Goal: Check status: Check status

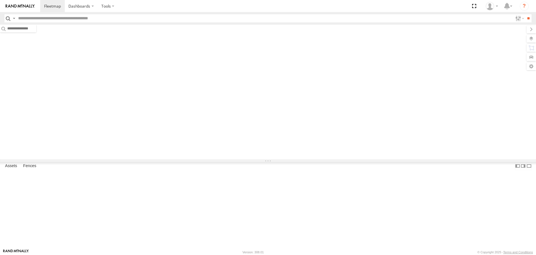
type input "*****"
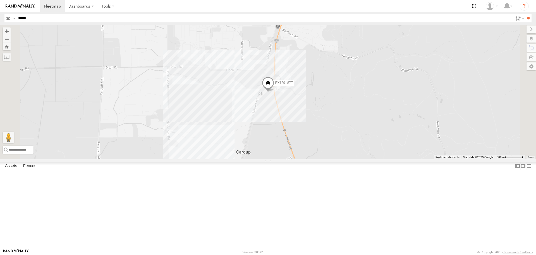
click at [274, 92] on span at bounding box center [268, 84] width 12 height 15
